Goal: Information Seeking & Learning: Find contact information

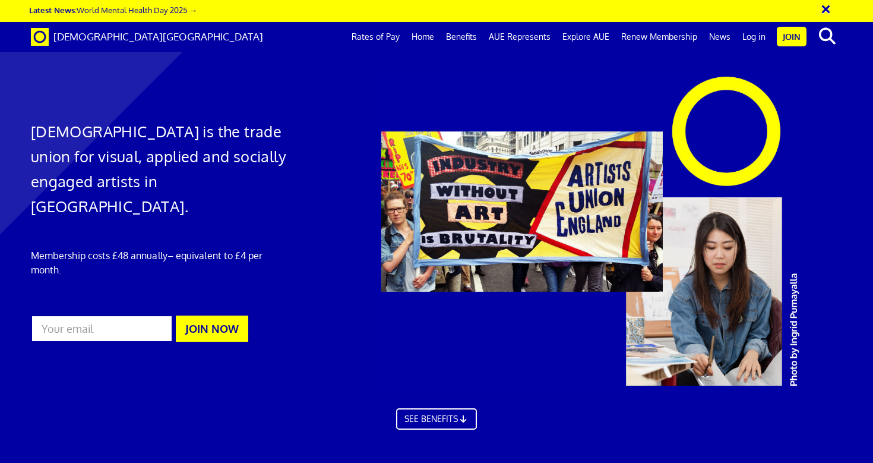
scroll to position [3459, 0]
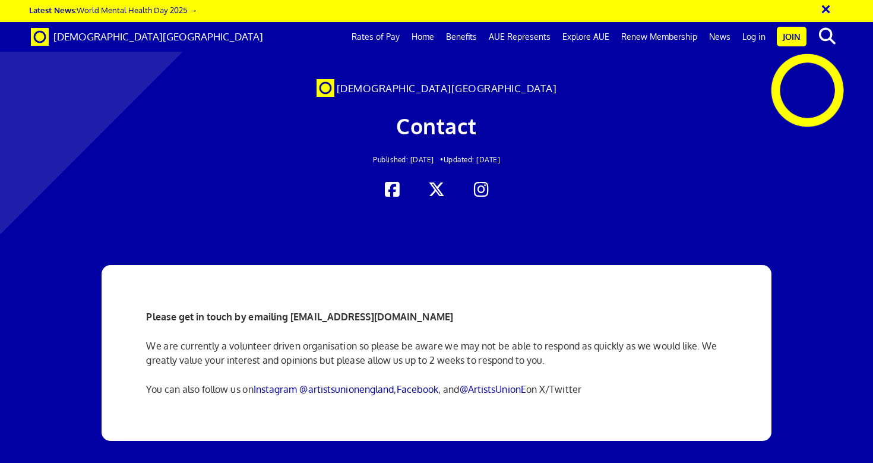
scroll to position [53, 0]
drag, startPoint x: 294, startPoint y: 265, endPoint x: 375, endPoint y: 271, distance: 81.0
click at [375, 271] on div "Please get in touch by emailing info@artistsunionengland.org.uk We are currentl…" at bounding box center [436, 353] width 598 height 176
click at [403, 311] on strong "Please get in touch by emailing info@artistsunionengland.org.uk" at bounding box center [299, 317] width 307 height 12
drag, startPoint x: 439, startPoint y: 264, endPoint x: 290, endPoint y: 268, distance: 149.1
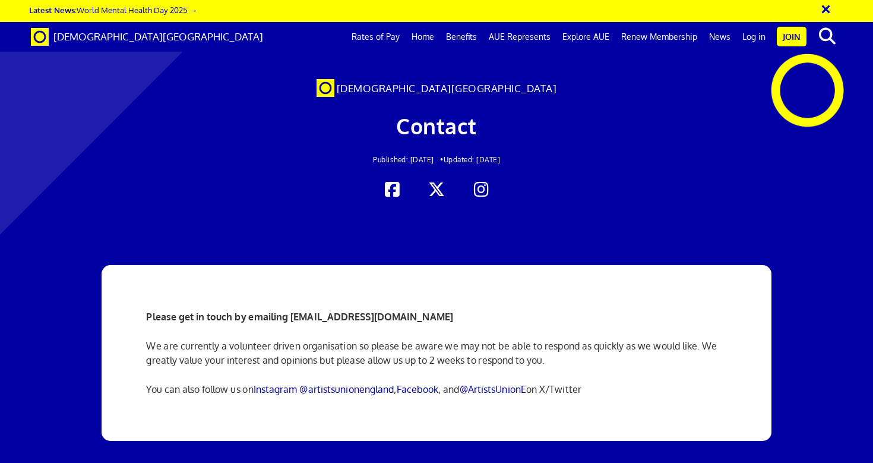
click at [290, 309] on p "Please get in touch by emailing info@artistsunionengland.org.uk" at bounding box center [436, 316] width 580 height 14
copy strong "info@artistsunionengland.org.uk"
click at [648, 265] on div "Please get in touch by emailing info@artistsunionengland.org.uk We are currentl…" at bounding box center [436, 353] width 598 height 176
